Goal: Check status: Check status

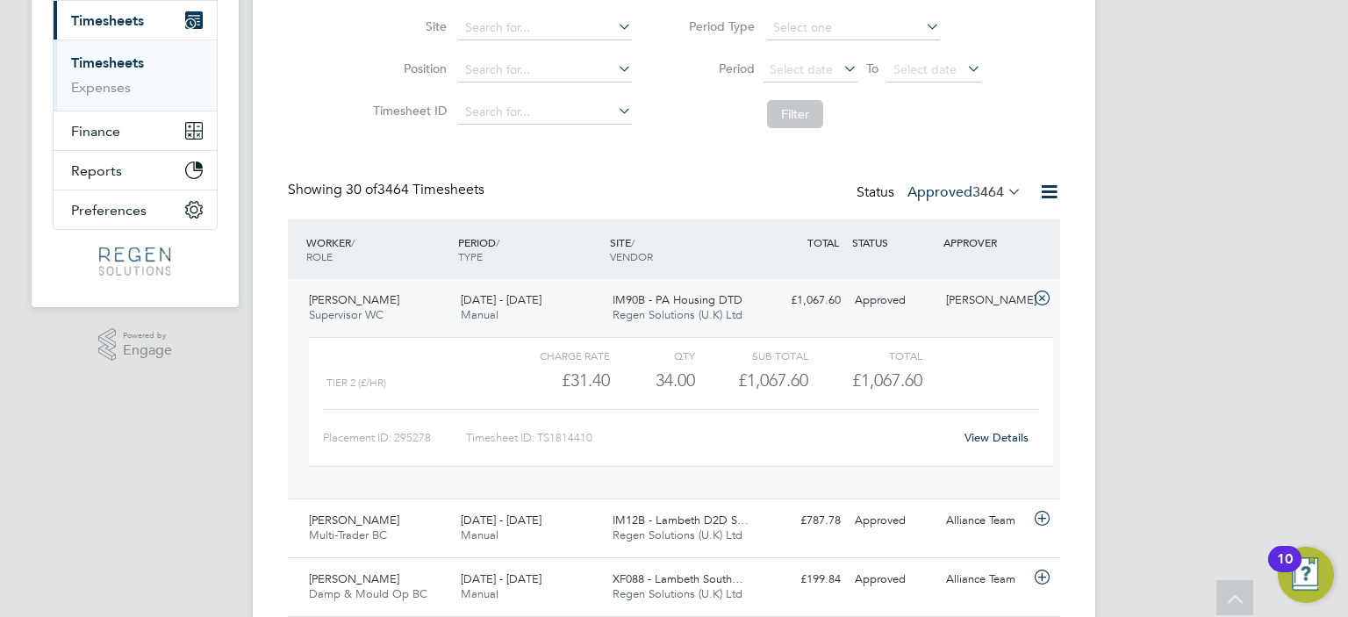
click at [949, 192] on label "Approved 3464" at bounding box center [965, 192] width 114 height 18
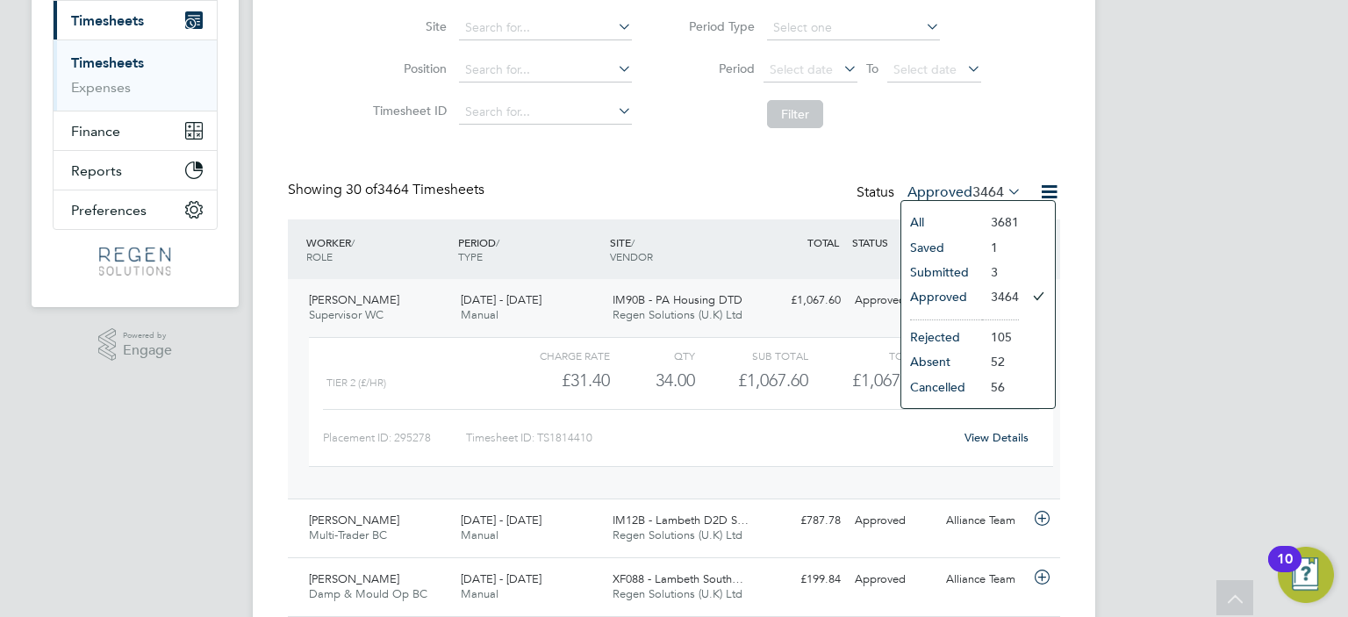
click at [954, 305] on li "Approved" at bounding box center [942, 296] width 81 height 25
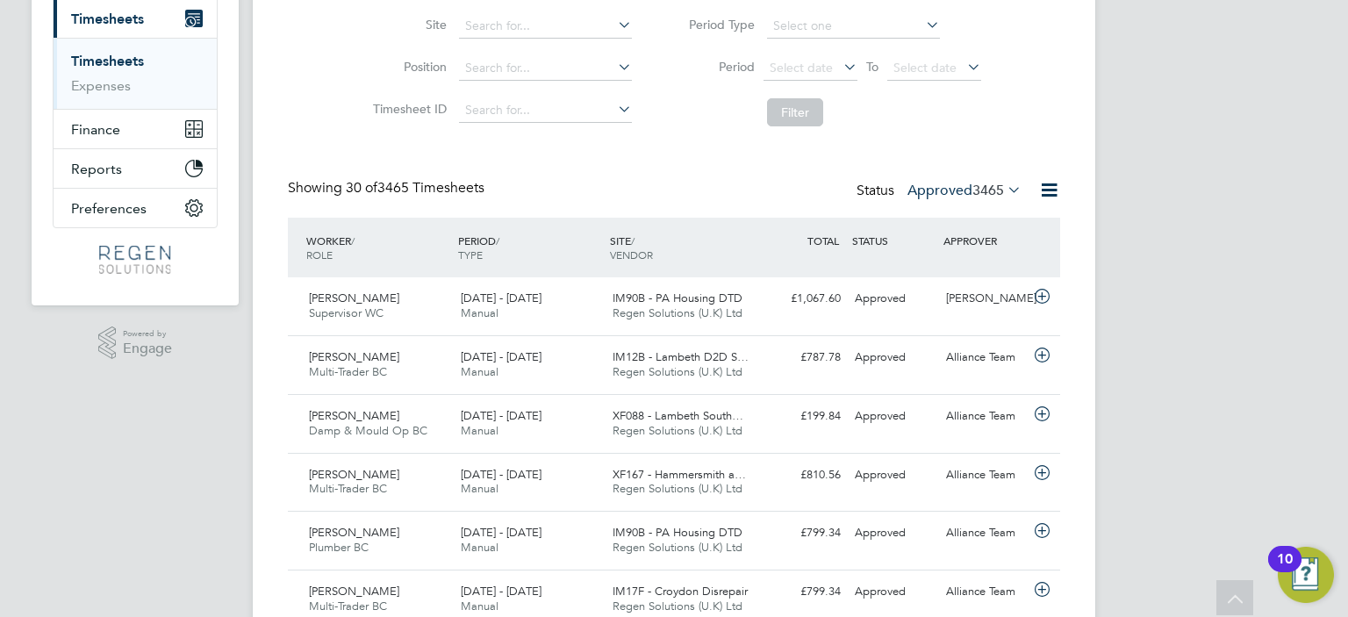
click at [973, 182] on span "3465" at bounding box center [989, 191] width 32 height 18
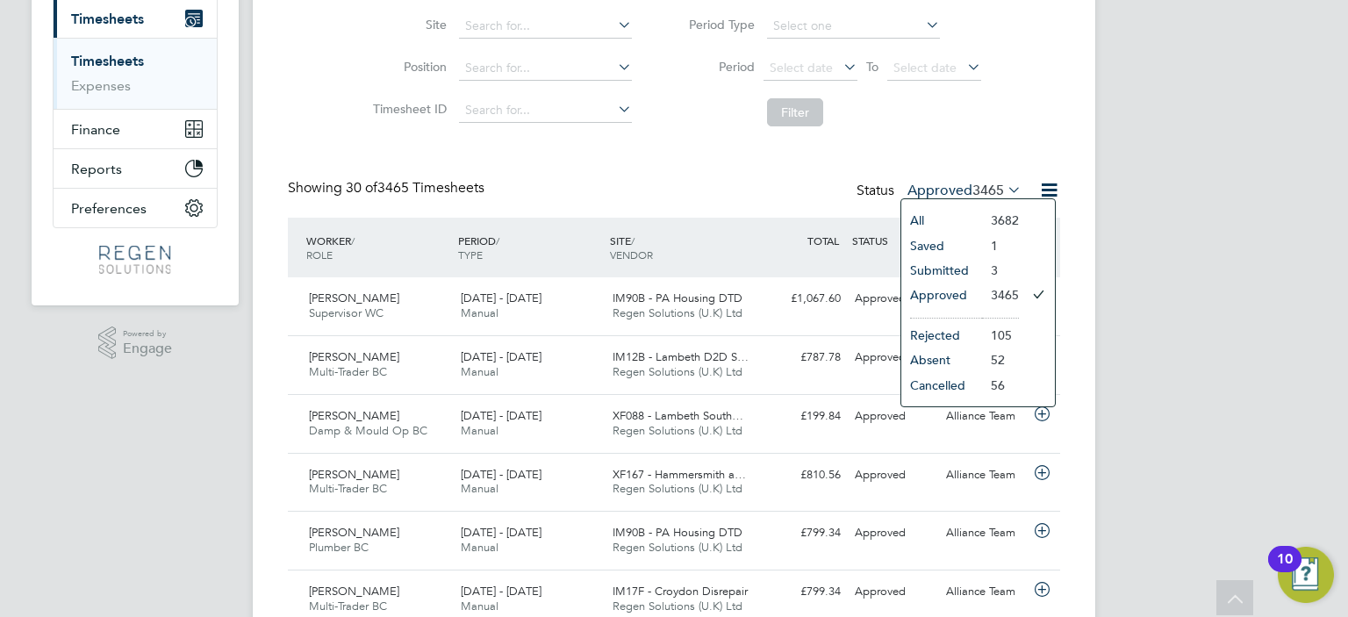
click at [977, 263] on li "Submitted" at bounding box center [942, 270] width 81 height 25
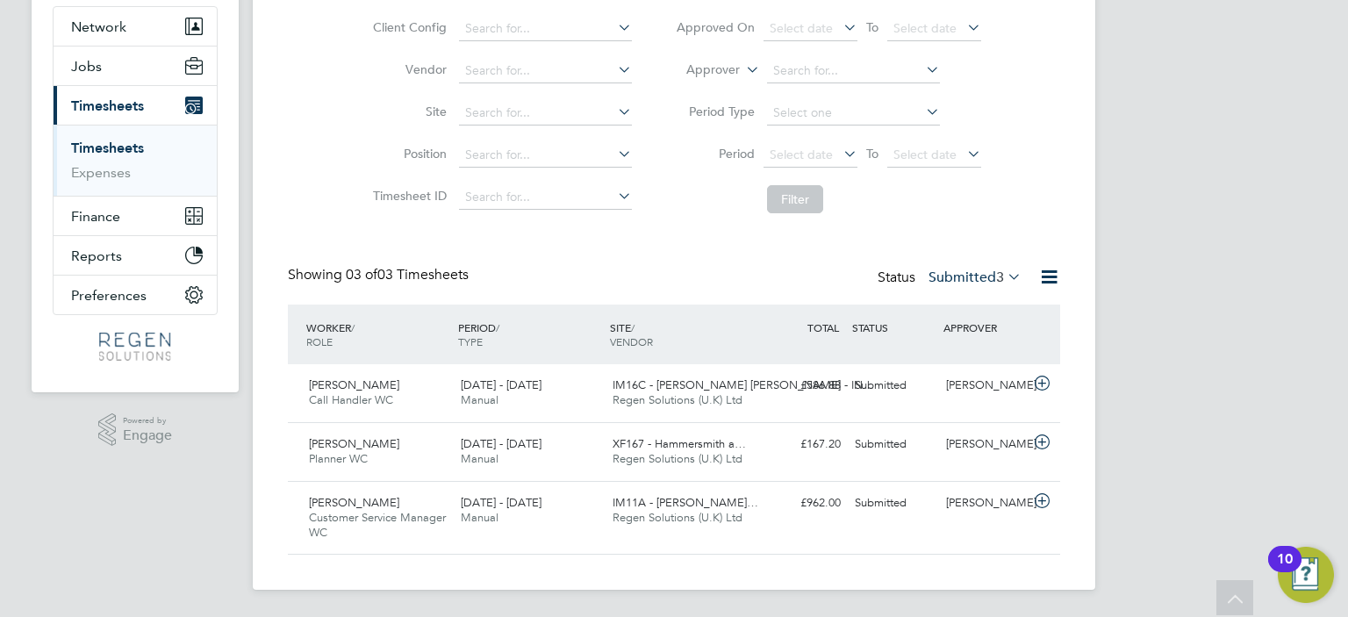
click at [966, 271] on label "Submitted 3" at bounding box center [975, 278] width 93 height 18
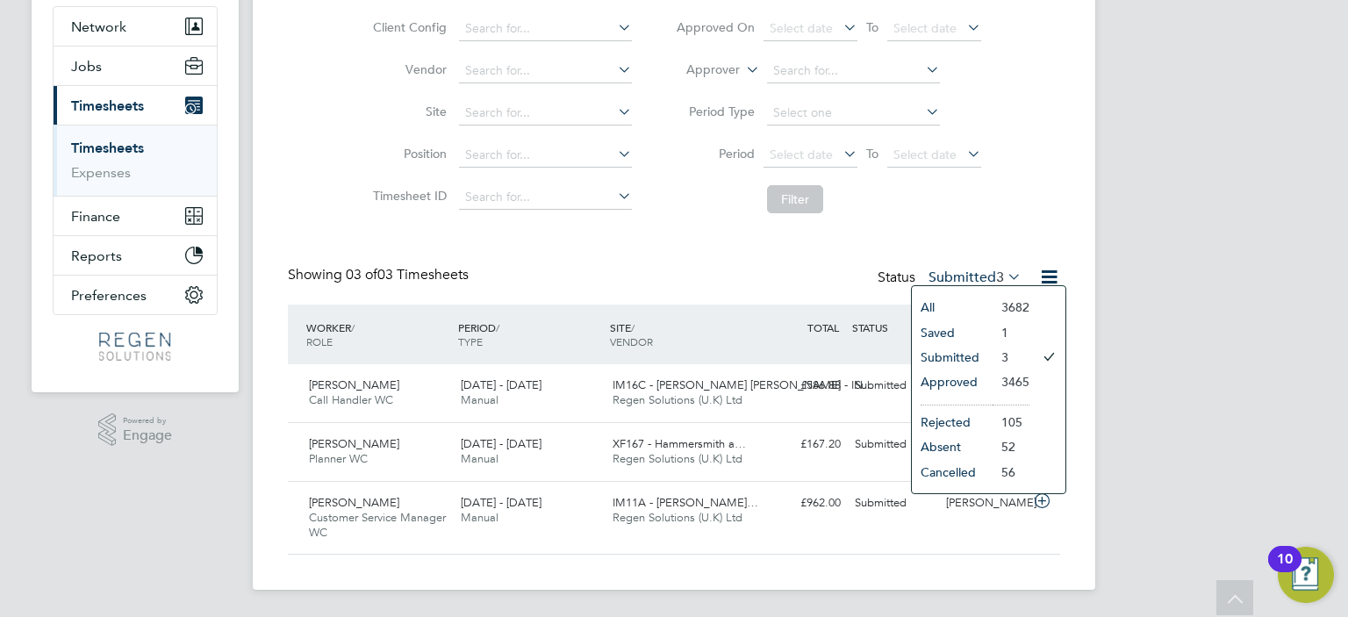
click at [980, 383] on li "Approved" at bounding box center [952, 382] width 81 height 25
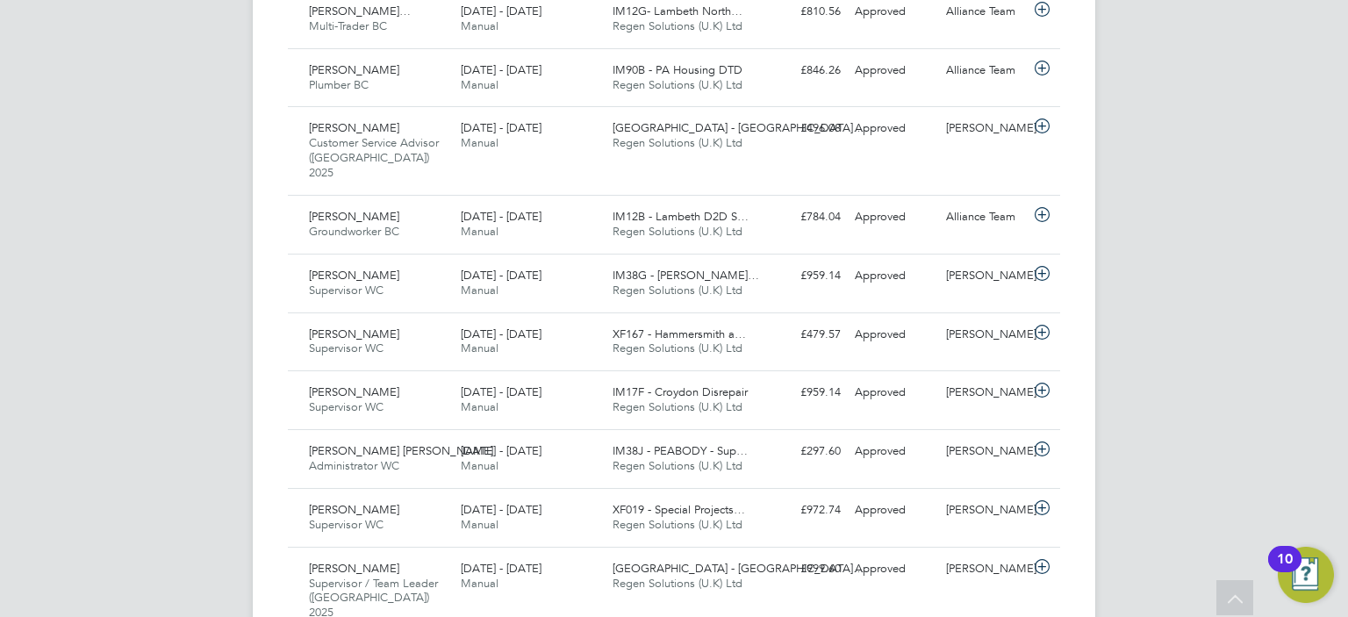
click at [595, 437] on div "[DATE] - [DATE] Manual" at bounding box center [530, 459] width 152 height 44
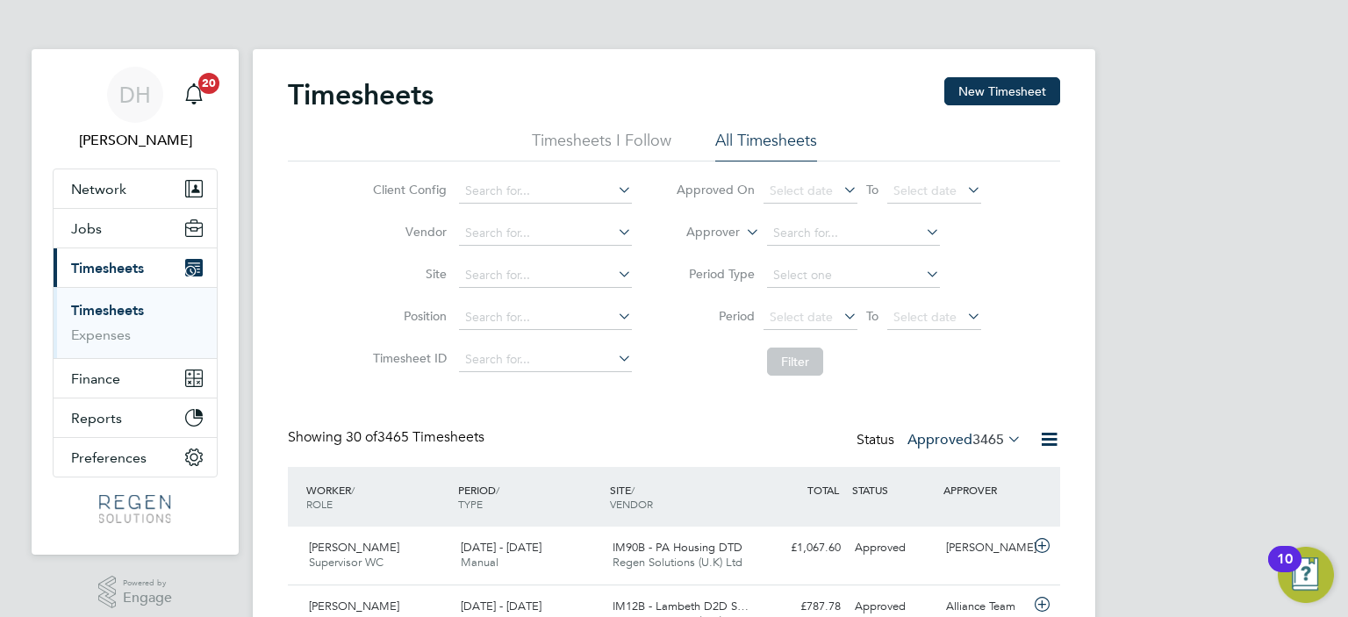
click at [948, 434] on label "Approved 3465" at bounding box center [965, 440] width 114 height 18
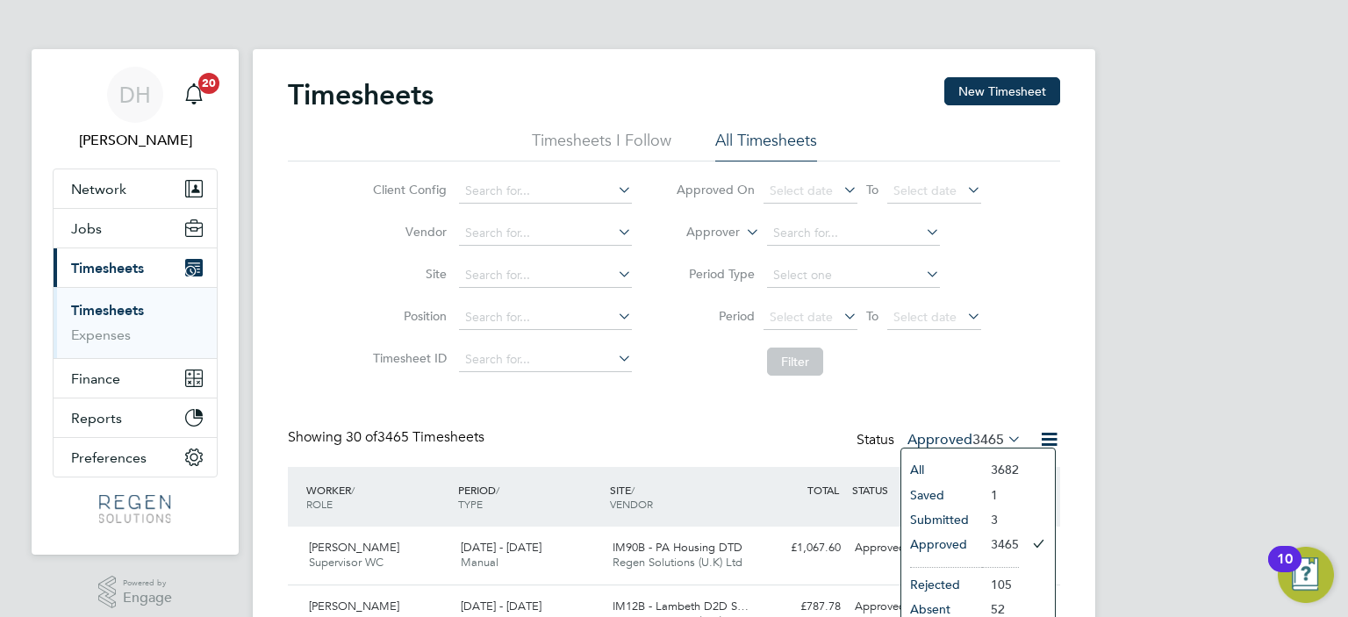
click at [963, 562] on li at bounding box center [946, 562] width 72 height 11
click at [969, 538] on li "Approved" at bounding box center [942, 544] width 81 height 25
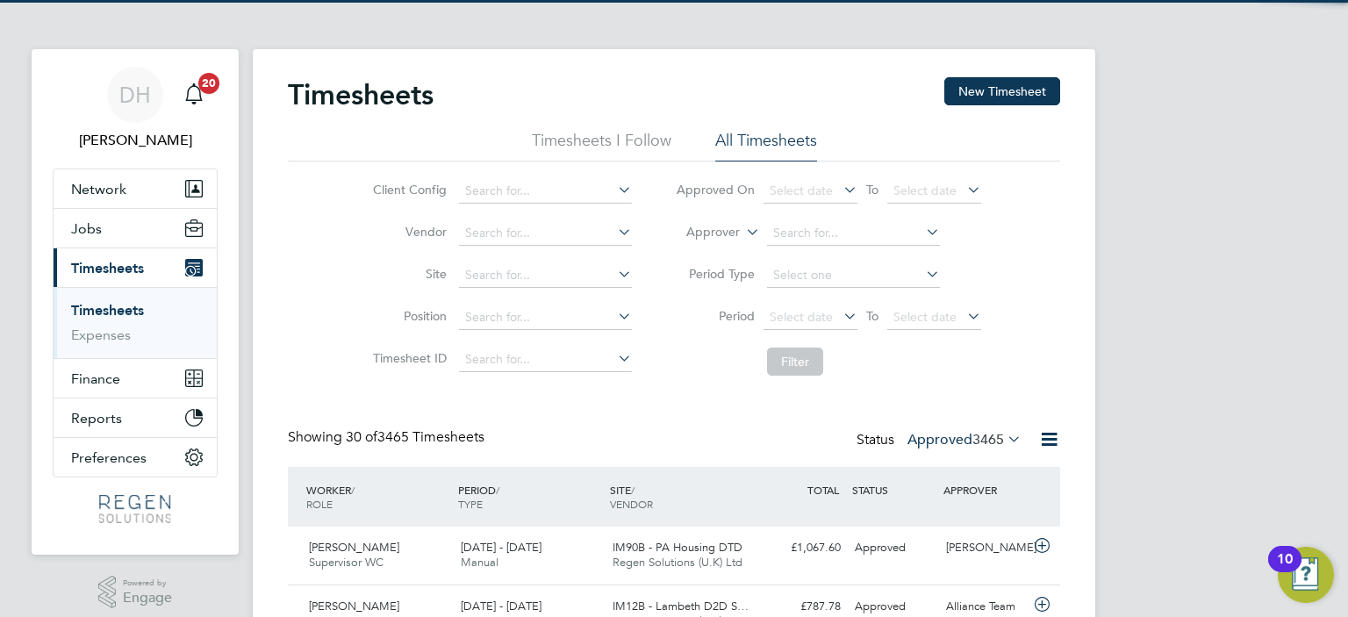
scroll to position [44, 153]
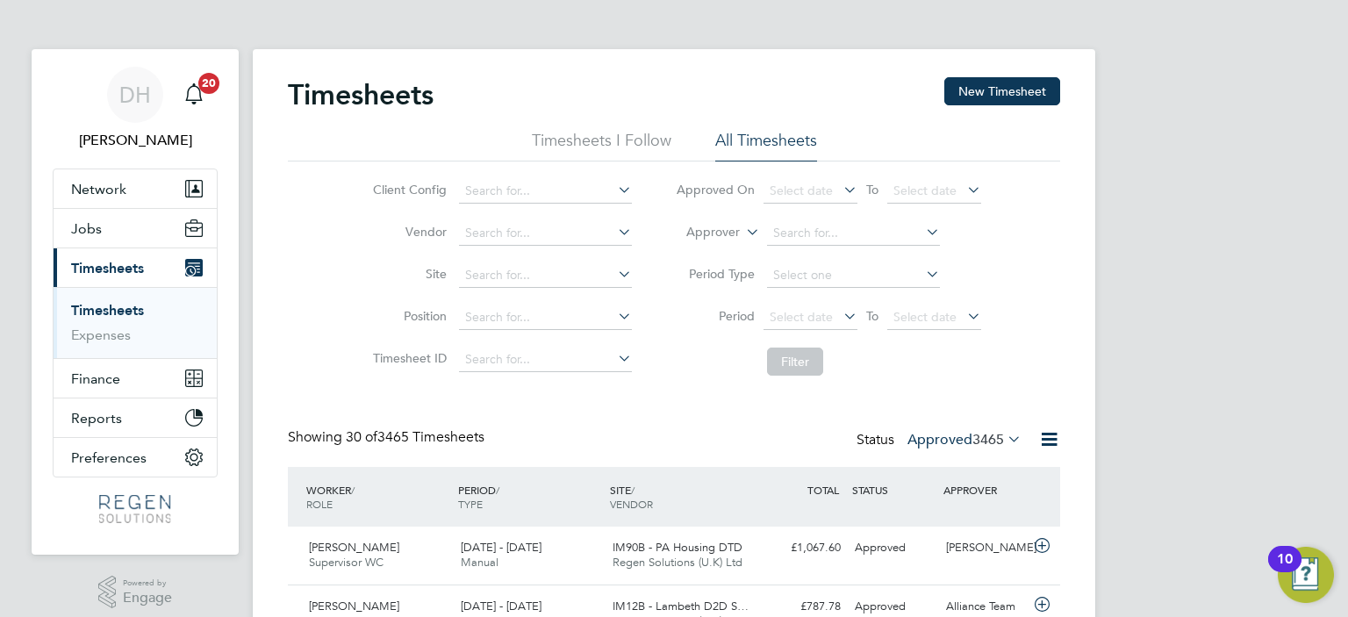
click at [965, 442] on label "Approved 3465" at bounding box center [965, 440] width 114 height 18
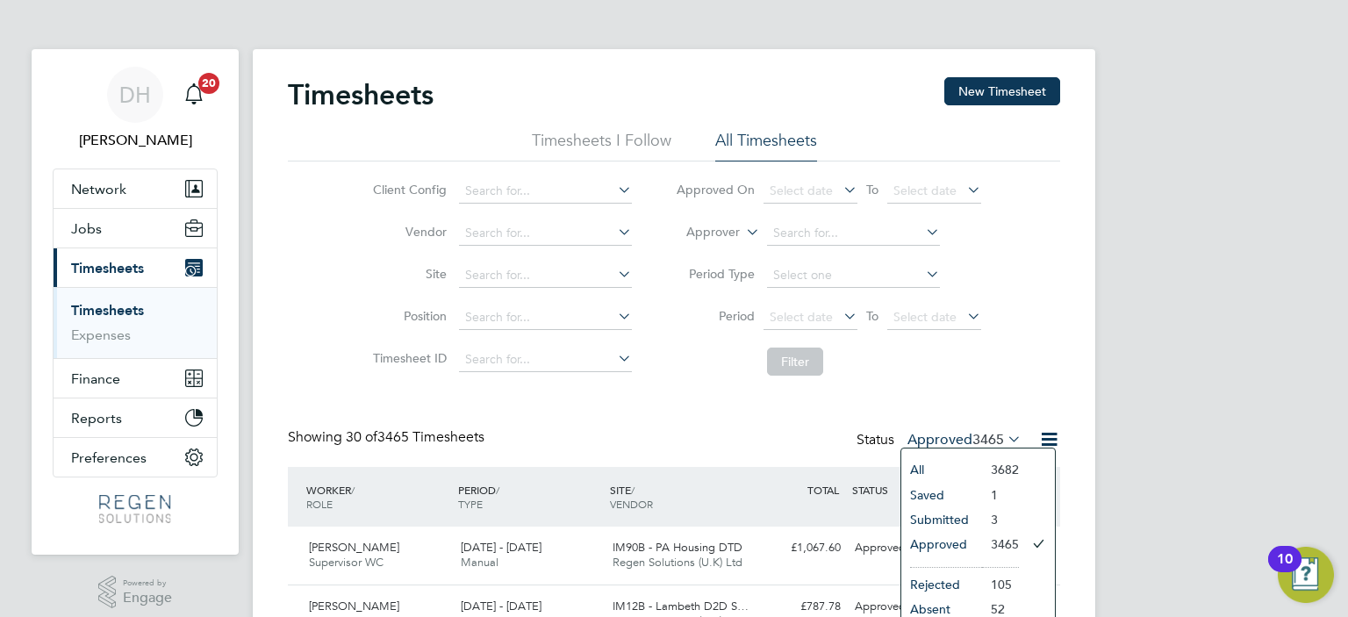
click at [979, 537] on li "Approved" at bounding box center [942, 544] width 81 height 25
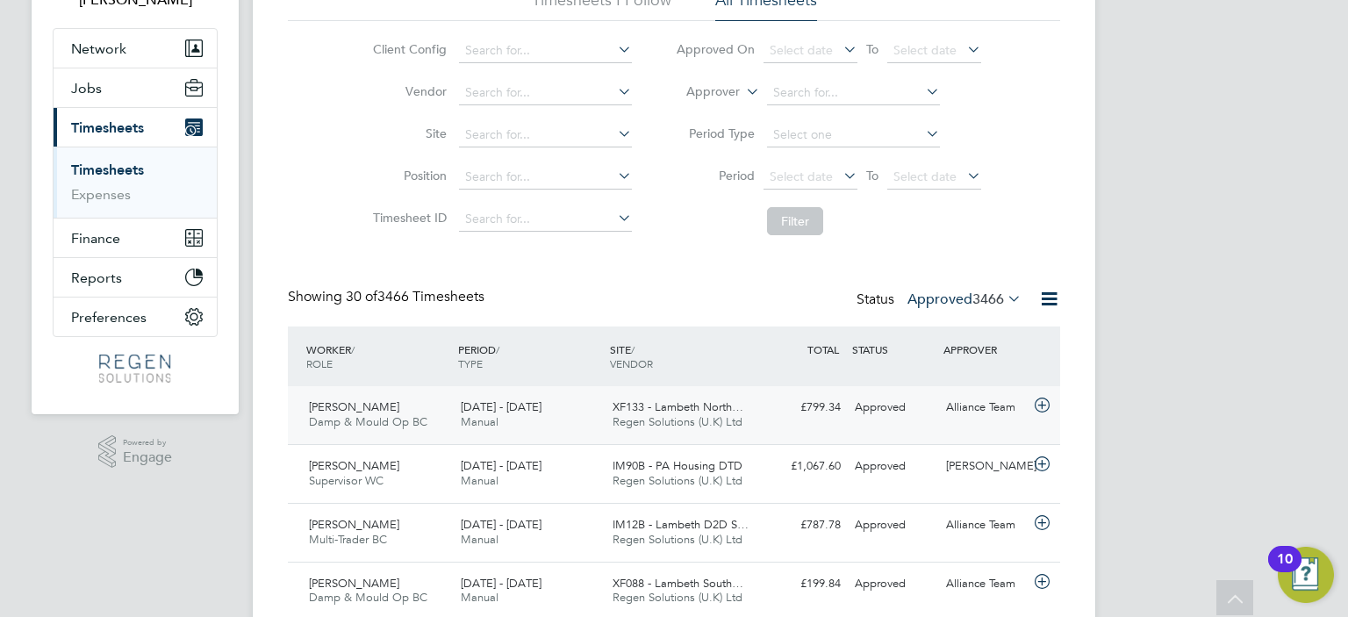
click at [742, 408] on span "XF133 - Lambeth North…" at bounding box center [678, 406] width 131 height 15
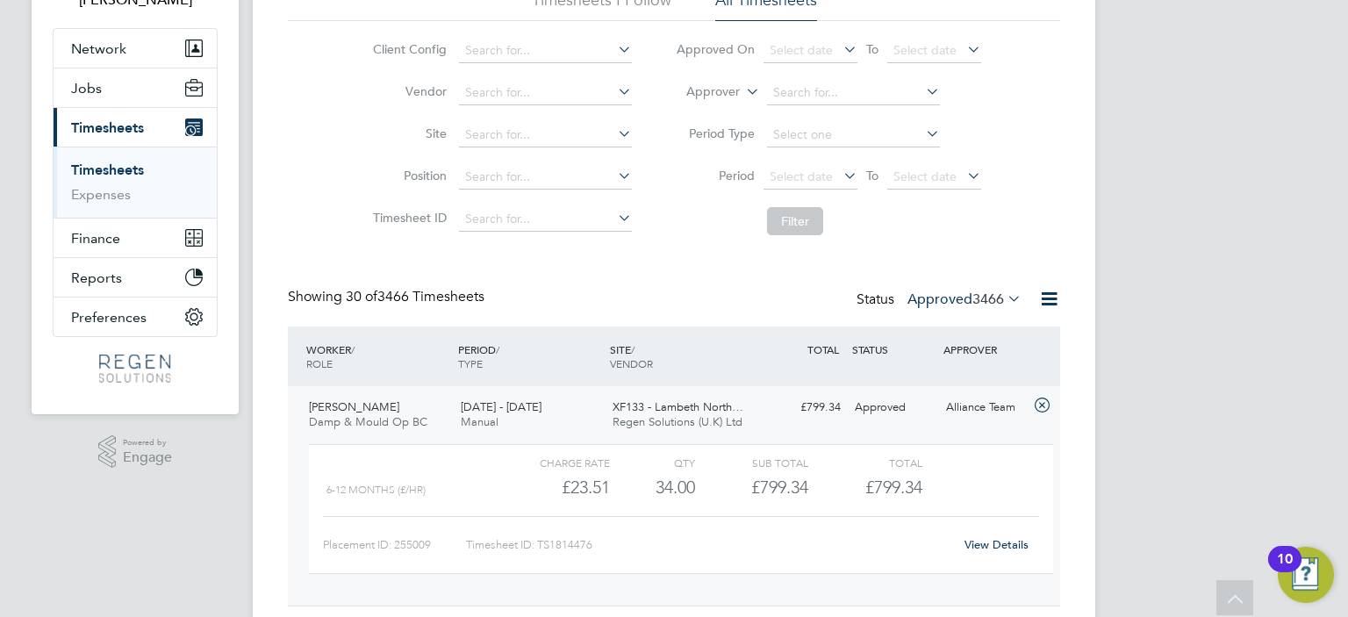
click at [1001, 292] on span "3466" at bounding box center [989, 300] width 32 height 18
click at [946, 304] on label "Approved 3466" at bounding box center [965, 300] width 114 height 18
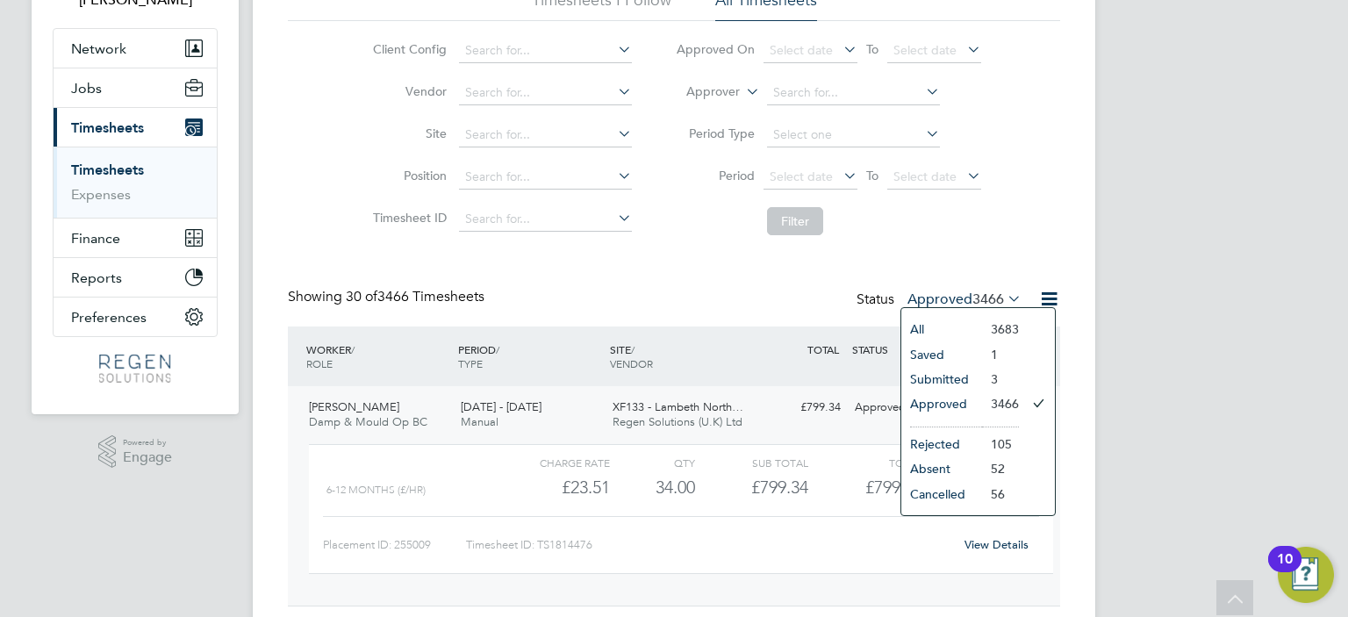
click at [963, 389] on li "Submitted" at bounding box center [942, 379] width 81 height 25
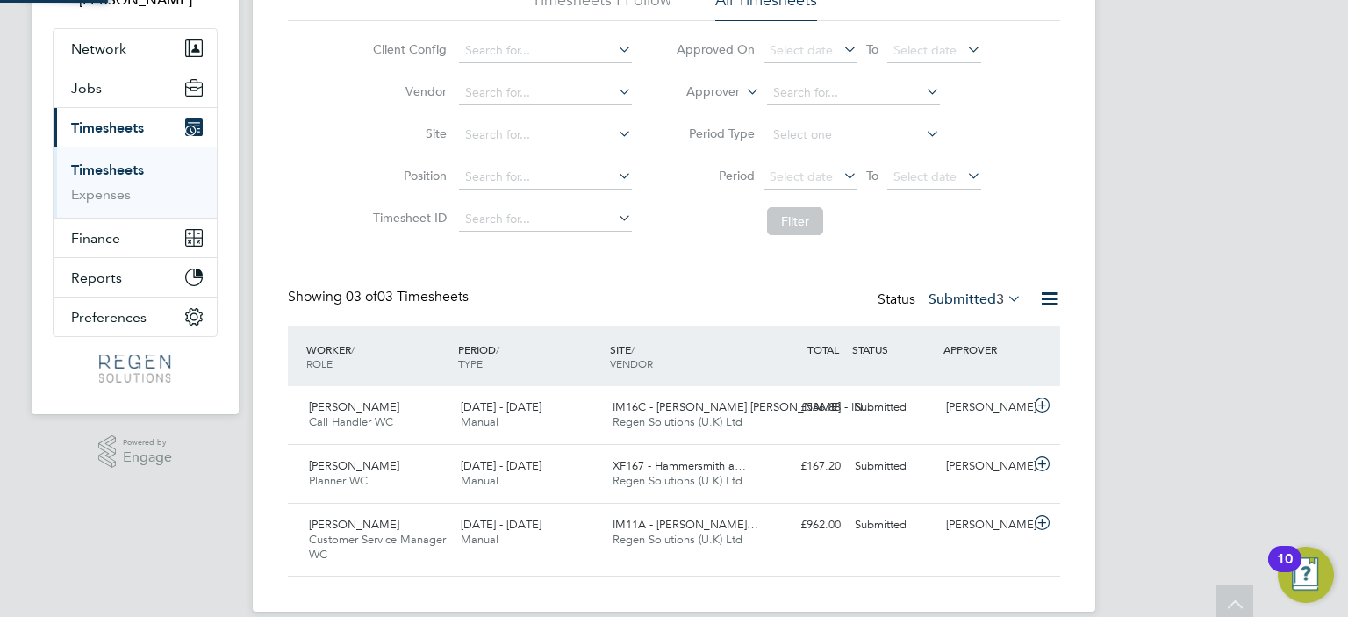
scroll to position [9, 9]
click at [962, 304] on label "Submitted 3" at bounding box center [975, 300] width 93 height 18
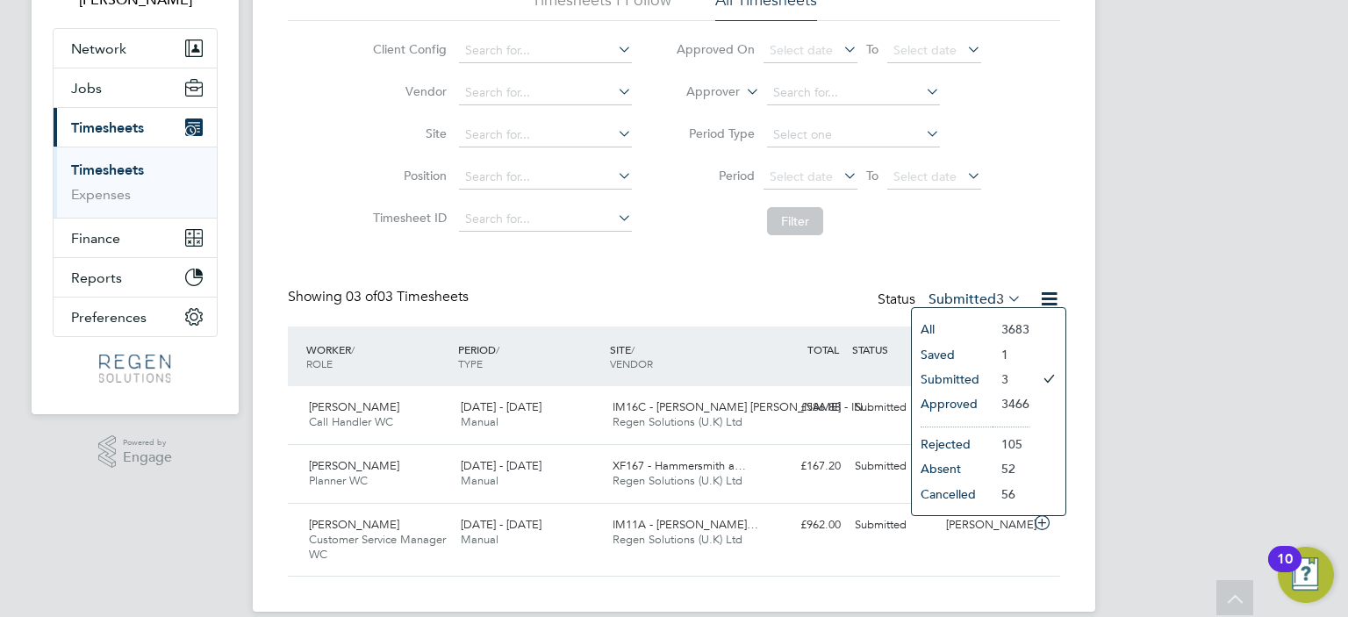
click at [982, 406] on li "Approved" at bounding box center [952, 404] width 81 height 25
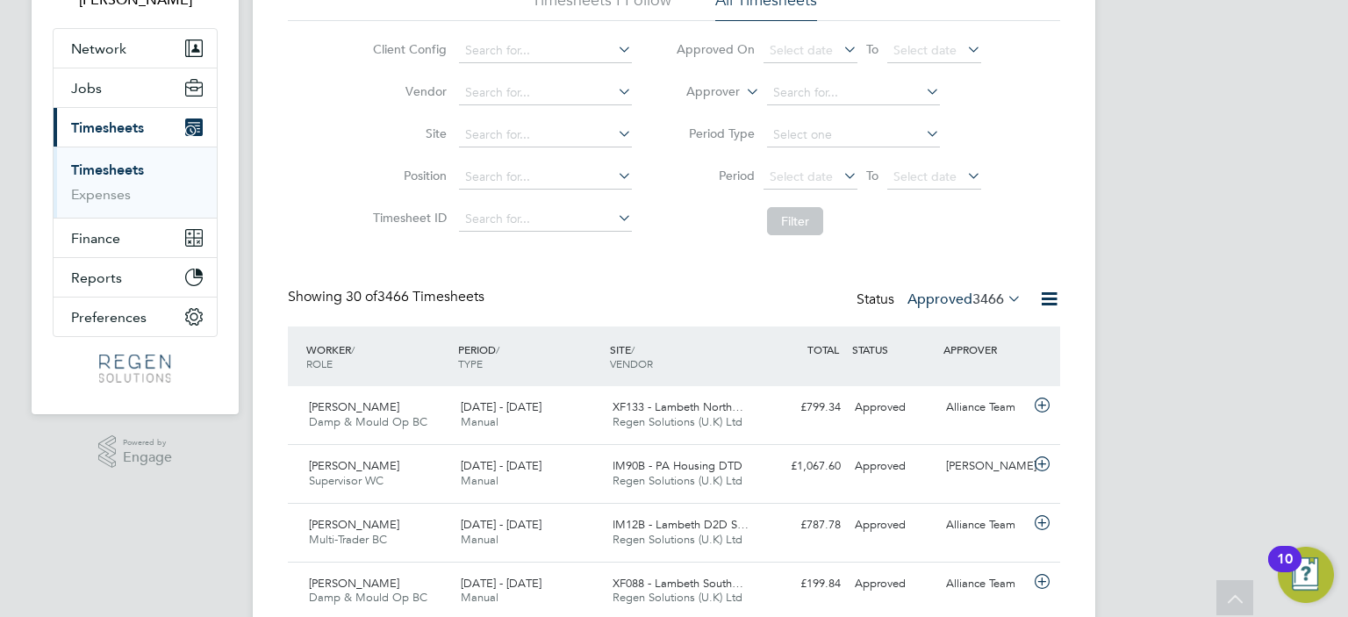
scroll to position [44, 153]
